Goal: Information Seeking & Learning: Learn about a topic

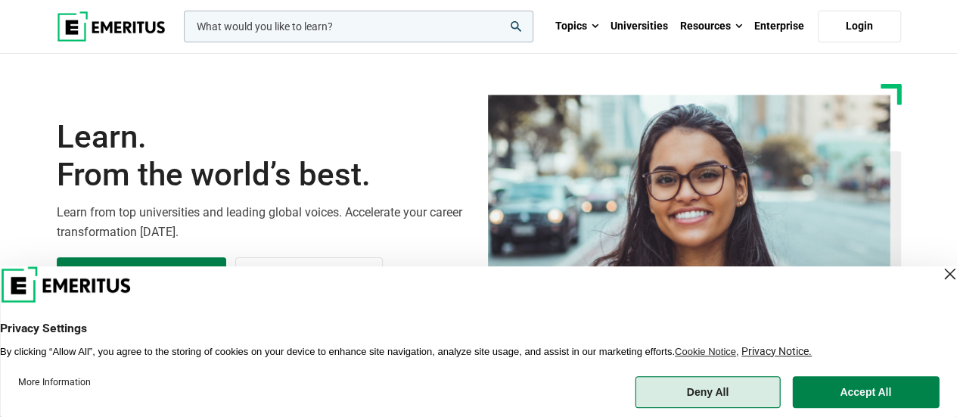
click at [760, 405] on button "Deny All" at bounding box center [707, 392] width 145 height 32
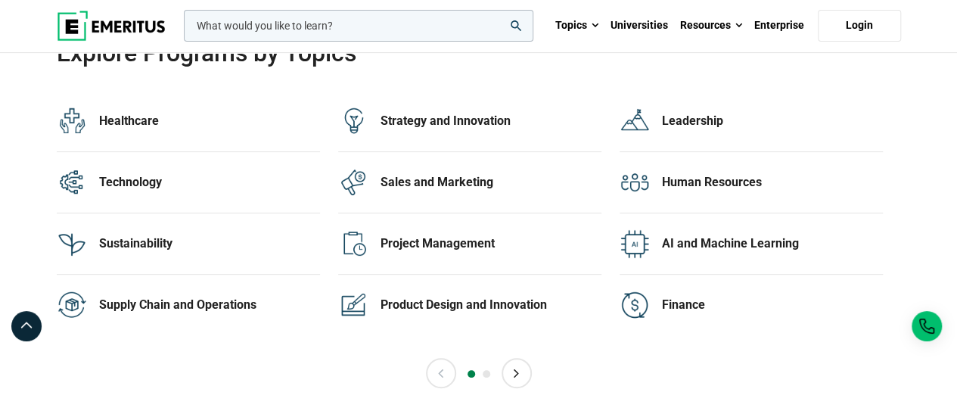
scroll to position [3071, 0]
click at [151, 173] on div "Technology" at bounding box center [209, 181] width 221 height 17
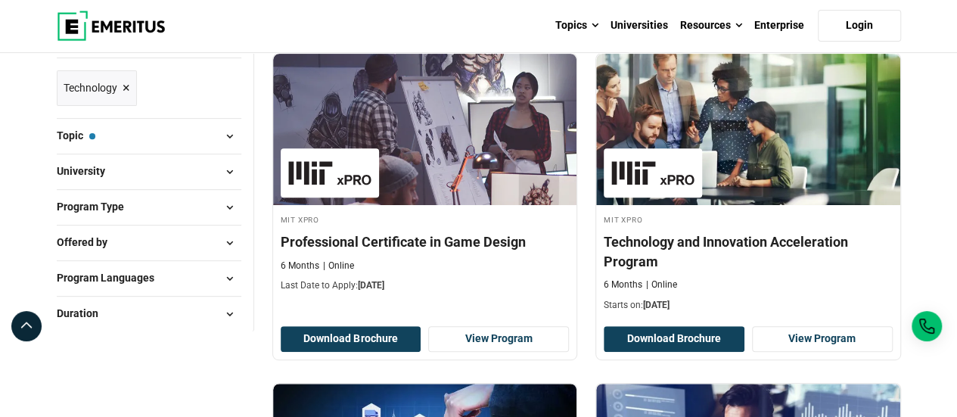
scroll to position [226, 0]
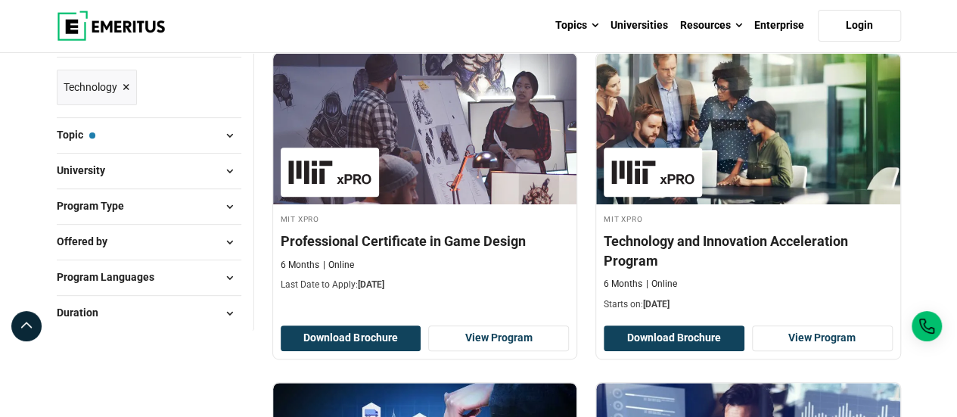
click at [154, 167] on button "University" at bounding box center [149, 171] width 185 height 23
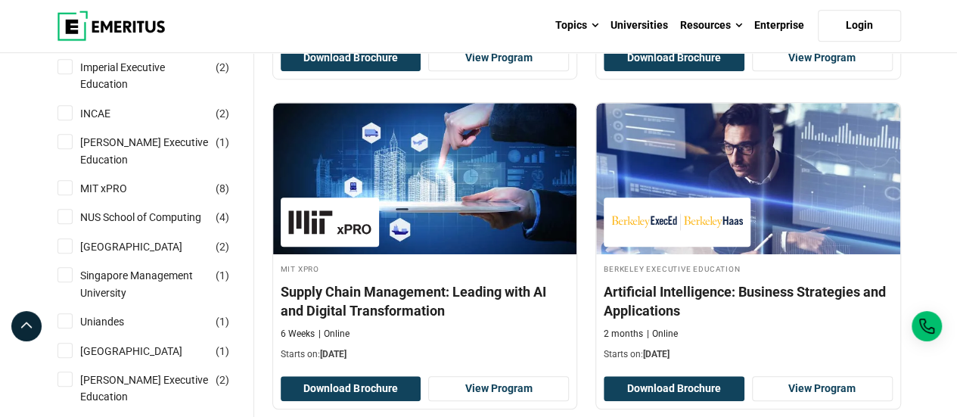
scroll to position [507, 0]
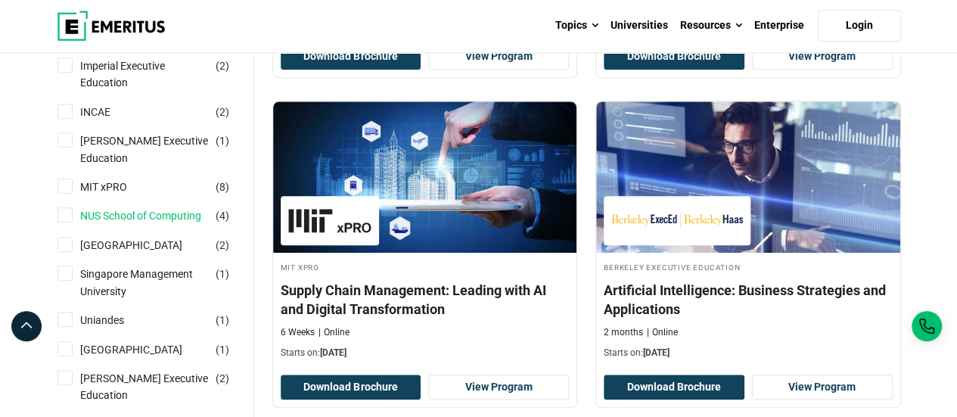
click at [149, 224] on link "NUS School of Computing" at bounding box center [155, 215] width 151 height 17
checkbox input "true"
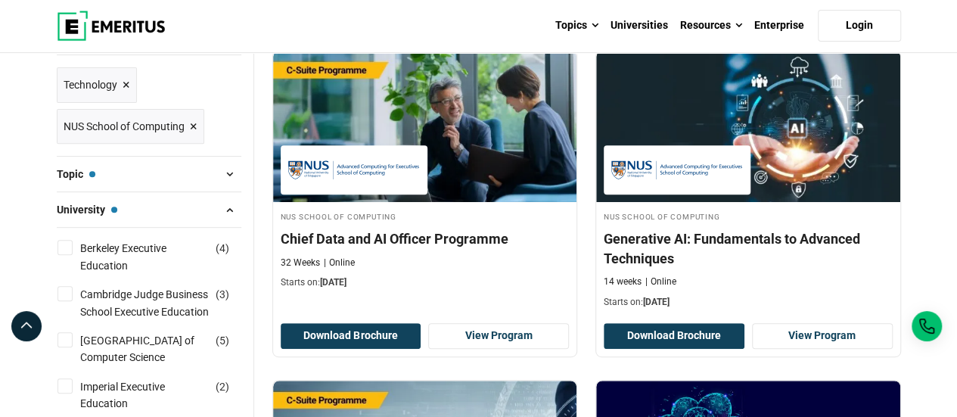
scroll to position [229, 0]
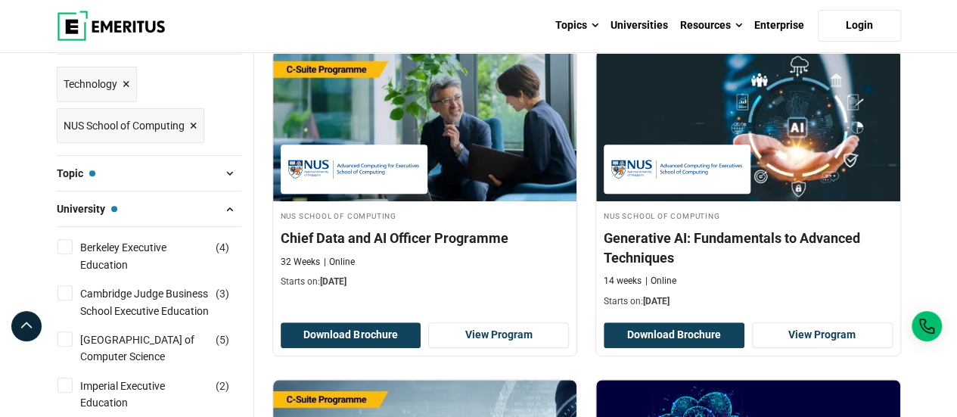
click at [129, 80] on span "×" at bounding box center [127, 84] width 8 height 22
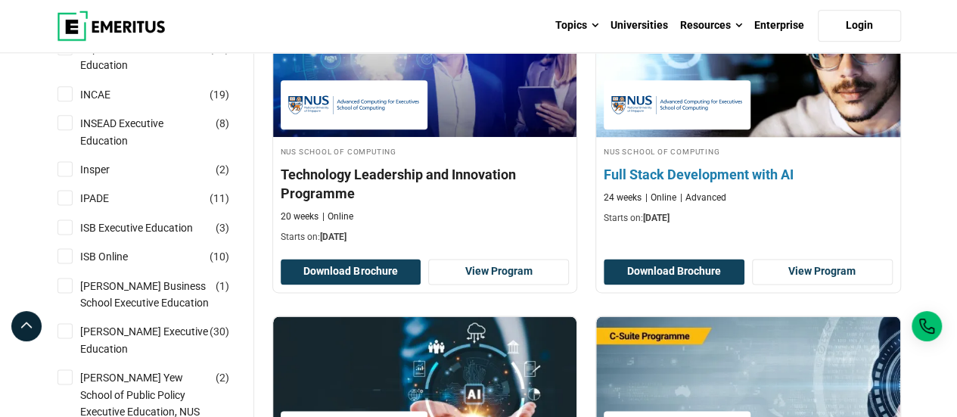
scroll to position [935, 0]
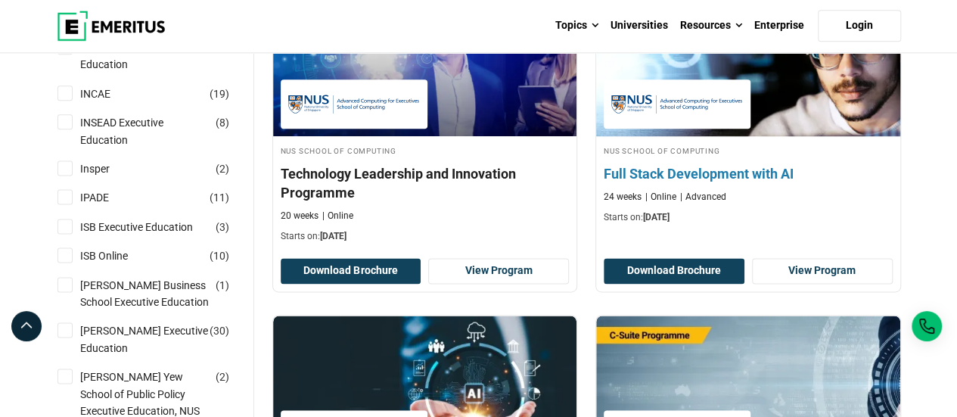
click at [787, 193] on div "24 weeks Online Advanced" at bounding box center [748, 197] width 289 height 13
